Goal: Find specific page/section: Find specific page/section

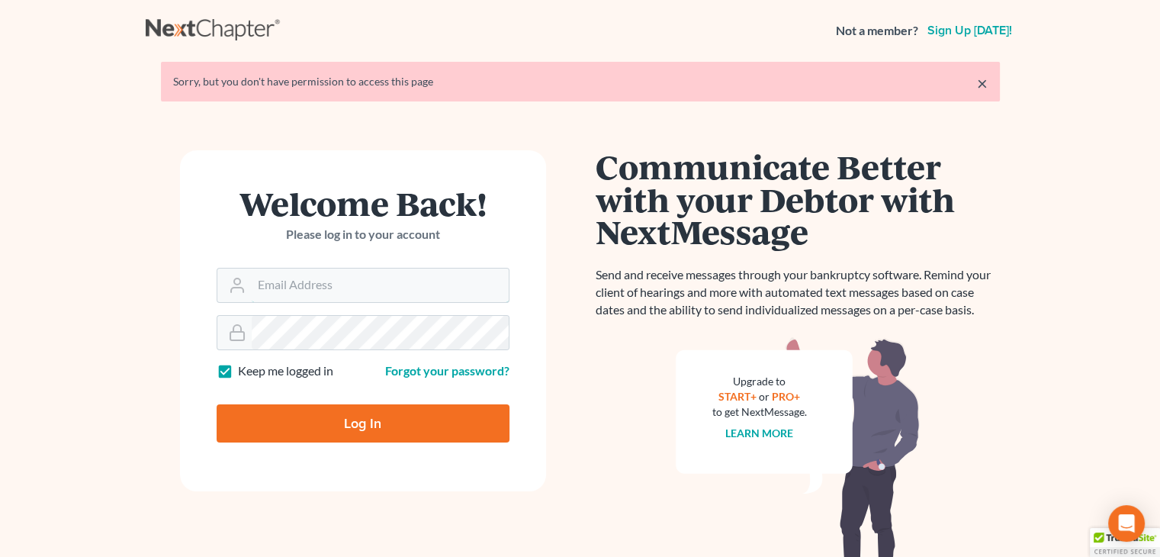
type input "[EMAIL_ADDRESS][DOMAIN_NAME]"
click at [359, 420] on input "Log In" at bounding box center [363, 423] width 293 height 38
type input "Thinking..."
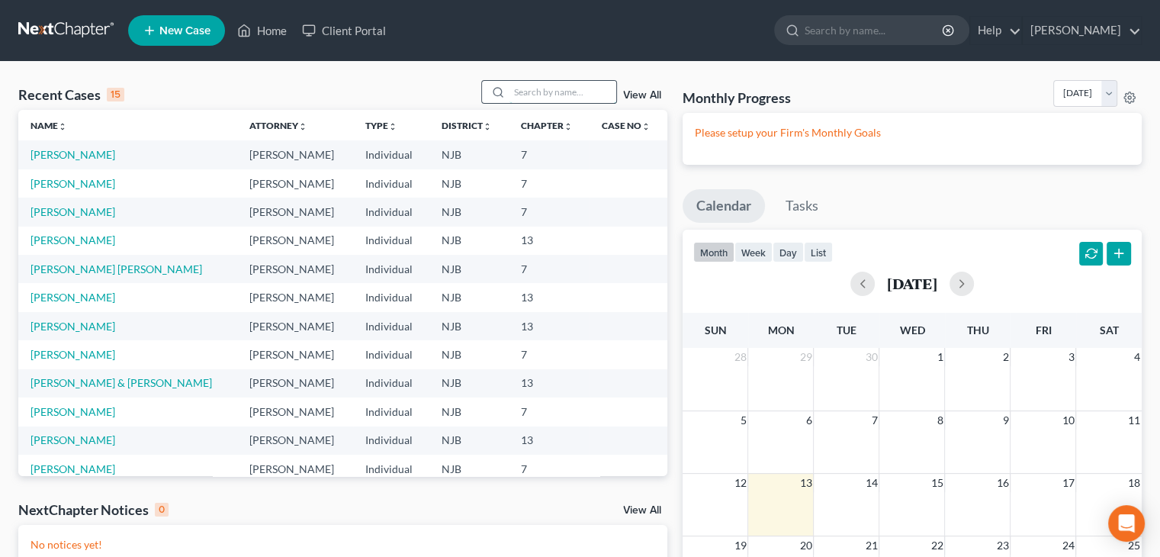
click at [549, 88] on input "search" at bounding box center [563, 92] width 107 height 22
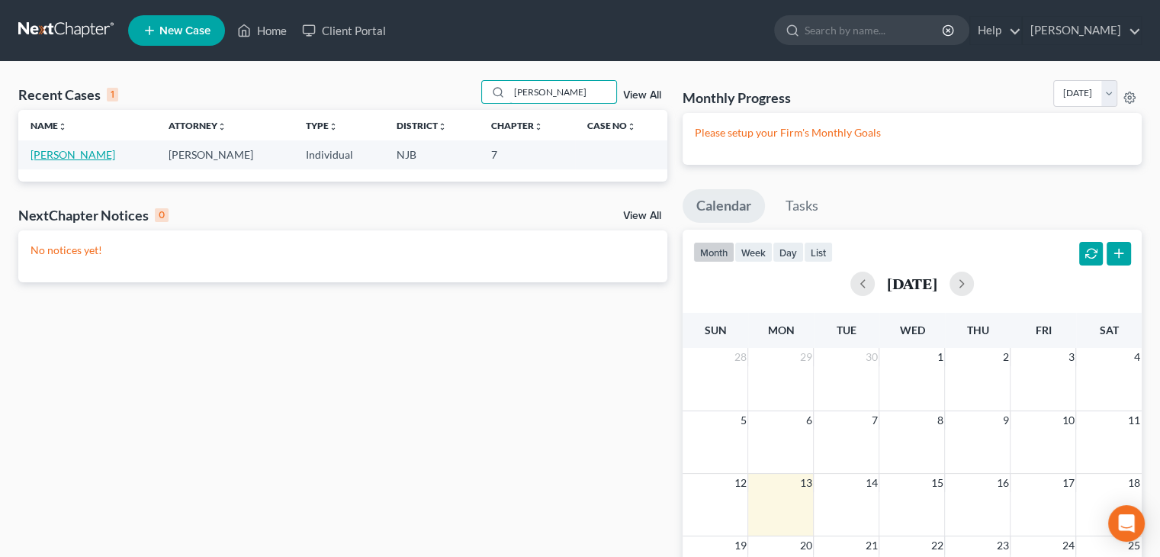
type input "barradas"
click at [64, 152] on link "Barradas, Lauren" at bounding box center [73, 154] width 85 height 13
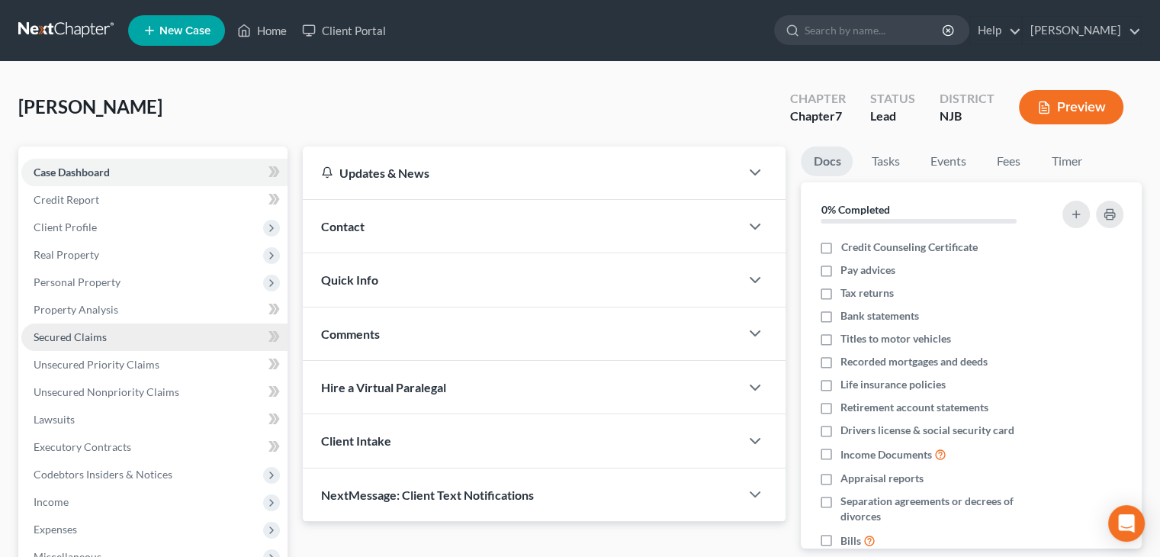
click at [98, 339] on span "Secured Claims" at bounding box center [70, 336] width 73 height 13
